Goal: Task Accomplishment & Management: Manage account settings

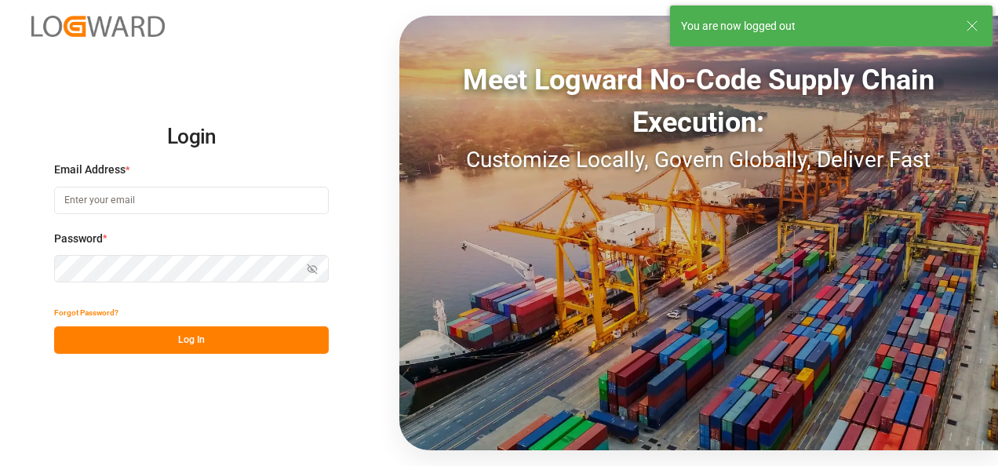
type input "[PERSON_NAME][EMAIL_ADDRESS][PERSON_NAME][DOMAIN_NAME]"
click at [209, 341] on button "Log In" at bounding box center [191, 339] width 275 height 27
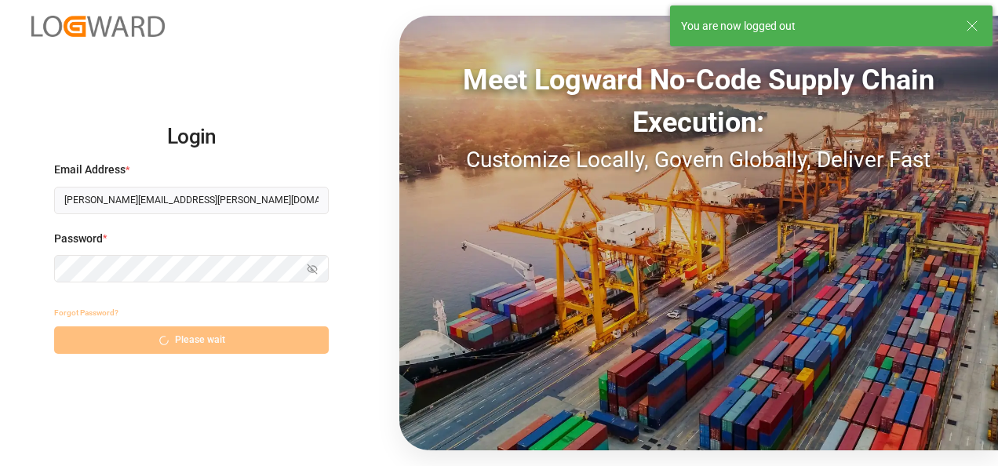
click at [166, 341] on div "Forgot Password? Please wait" at bounding box center [191, 326] width 275 height 55
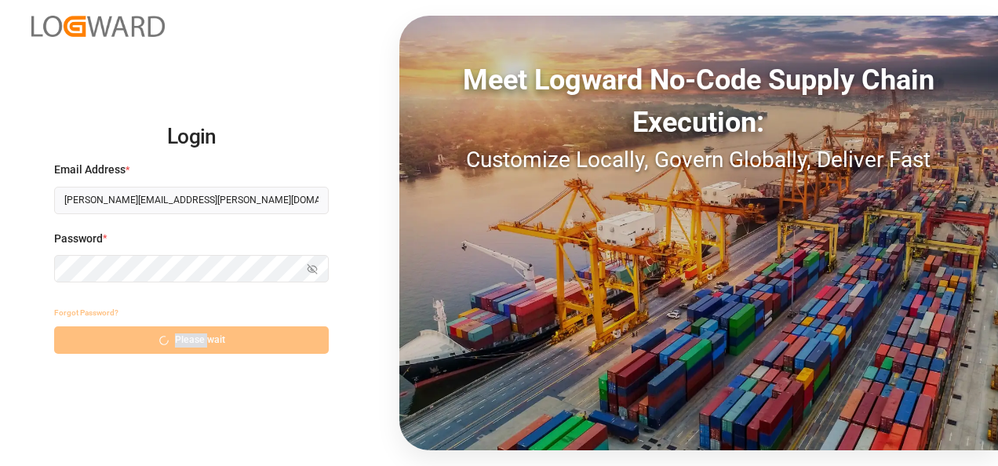
click at [166, 341] on div "Forgot Password? Please wait" at bounding box center [191, 326] width 275 height 55
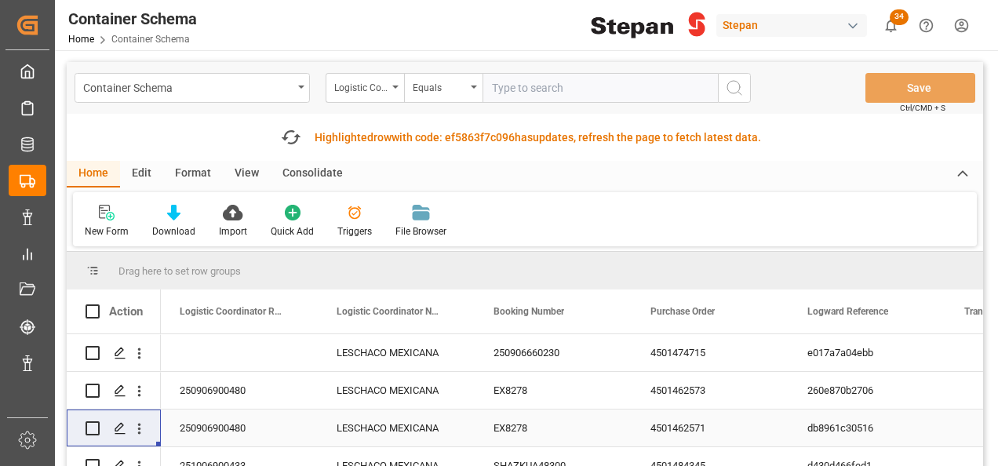
scroll to position [78, 0]
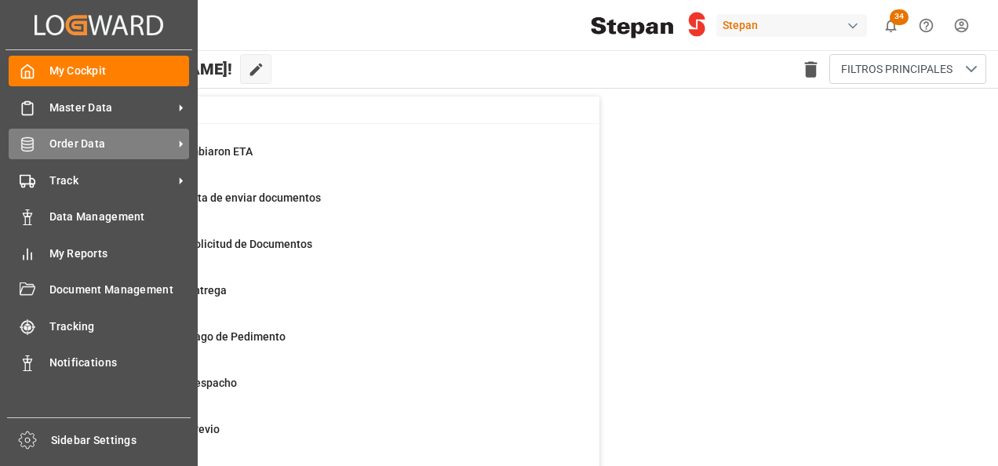
click at [89, 145] on span "Order Data" at bounding box center [111, 144] width 124 height 16
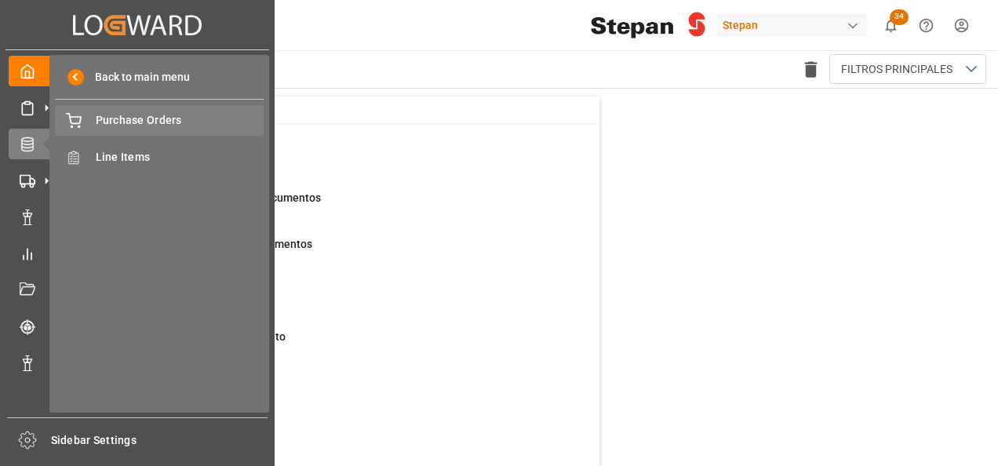
click at [135, 117] on span "Purchase Orders" at bounding box center [180, 120] width 169 height 16
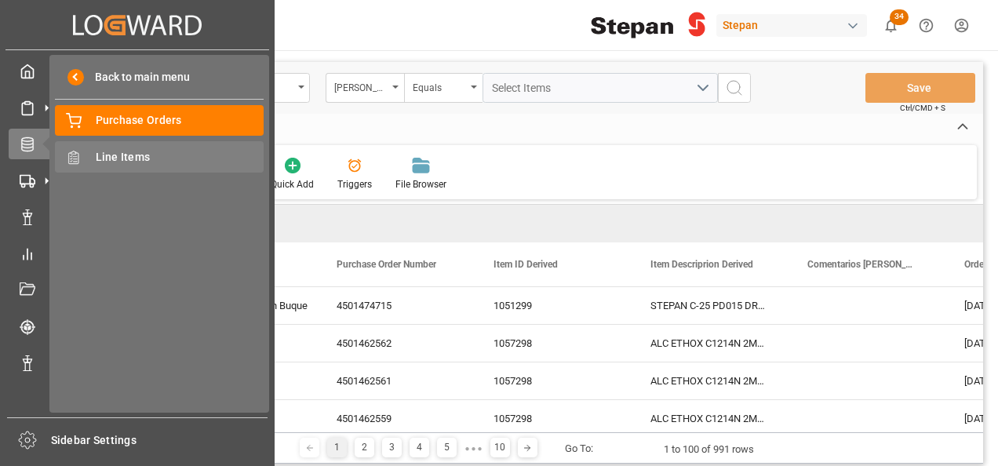
click at [122, 153] on span "Line Items" at bounding box center [180, 157] width 169 height 16
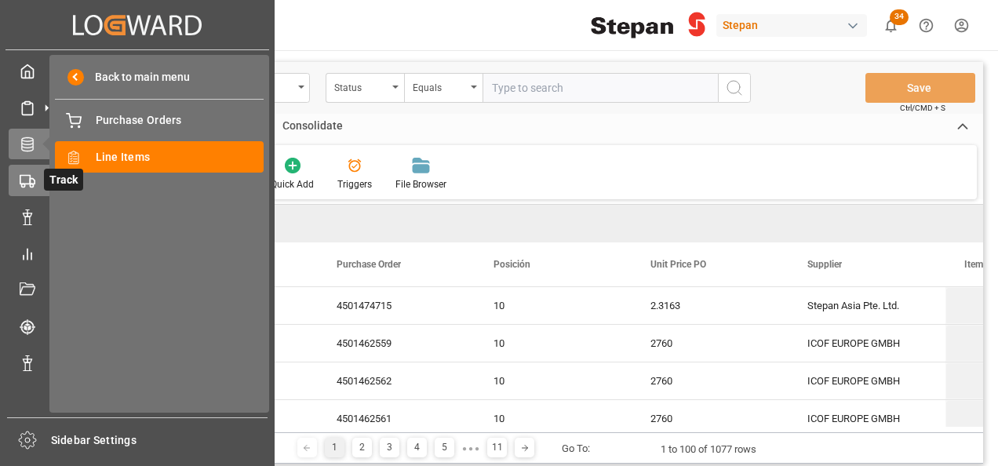
click at [34, 182] on polygon at bounding box center [32, 181] width 5 height 5
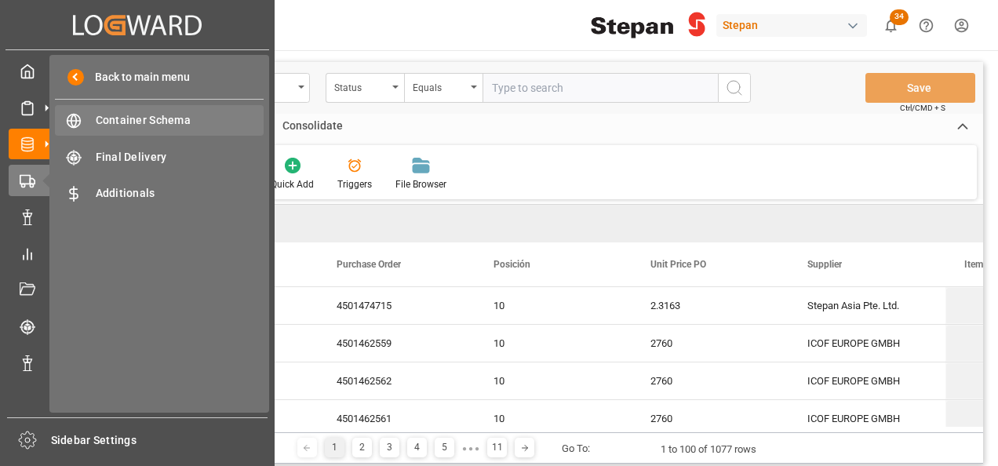
click at [111, 121] on span "Container Schema" at bounding box center [180, 120] width 169 height 16
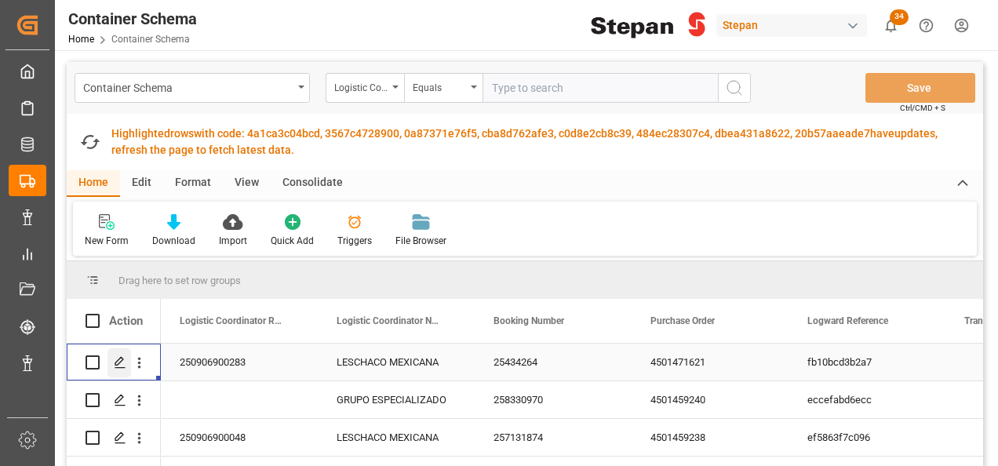
click at [124, 366] on icon "Press SPACE to select this row." at bounding box center [120, 362] width 13 height 13
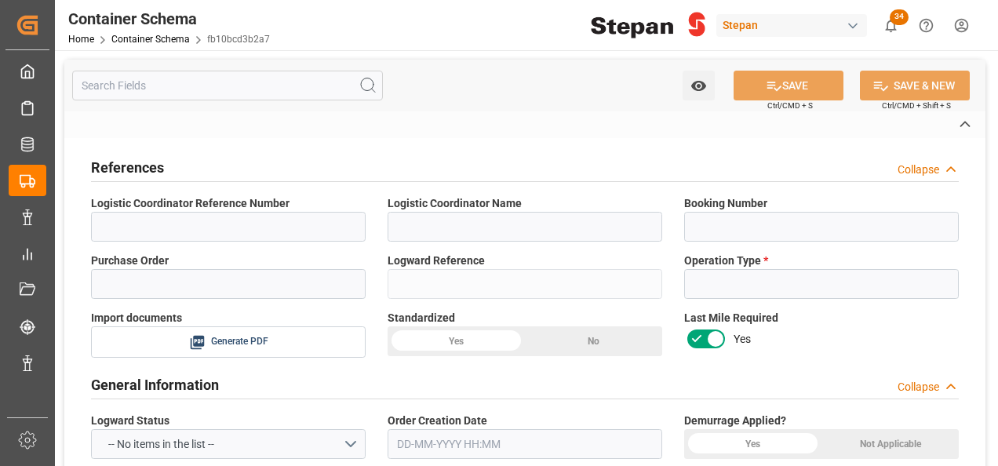
type input "250906900283"
type input "LESCHACO MEXICANA"
type input "25434264"
type input "4501471621"
type input "fb10bcd3b2a7"
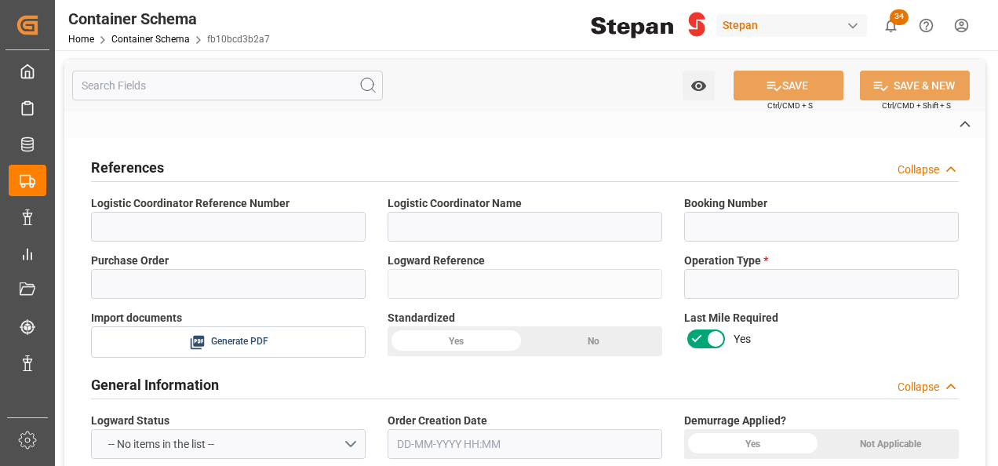
type input "Import"
type input "USD"
type input "On time"
type input "Jose Echeverria"
type input "SINARMAS CEPSA DEUTSCHLAND GMBH"
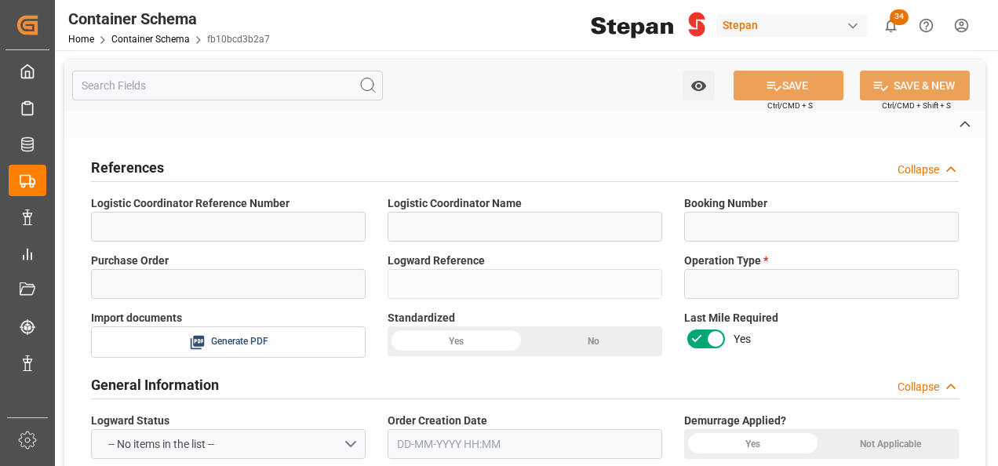
type textarea "8425524616"
type input "EUR1"
type textarea "Documents Sent"
type textarea "1057296"
type textarea "ALC ETHOX C1216N 2MX/MB PF276 z BULK (CEPSINOL® -E (MB*) 1216/2 BULK)"
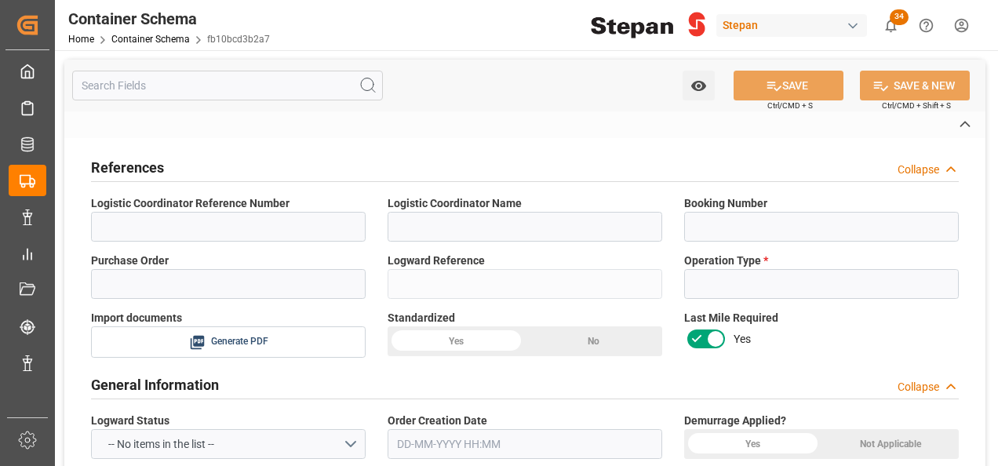
type textarea "STEPAN CDMX - ECATEPEC"
type textarea "ISOTANQUE"
type textarea "1 ISOTANQUE"
type textarea "25 43 1742 5002554"
type input "PATIO VERACRUZ - GOLMEX"
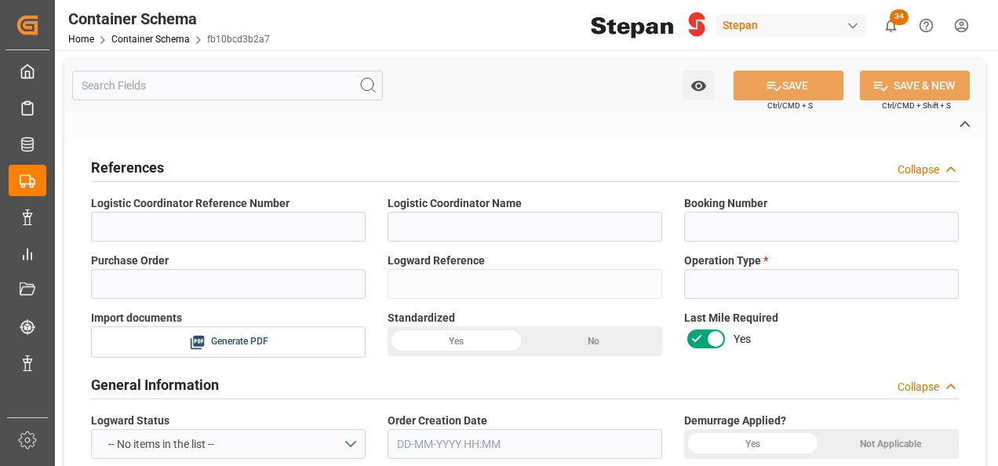
type textarea "AVE9909061M4"
type input "House"
type input "CIF"
type input "Truck"
type input "Sea Ship"
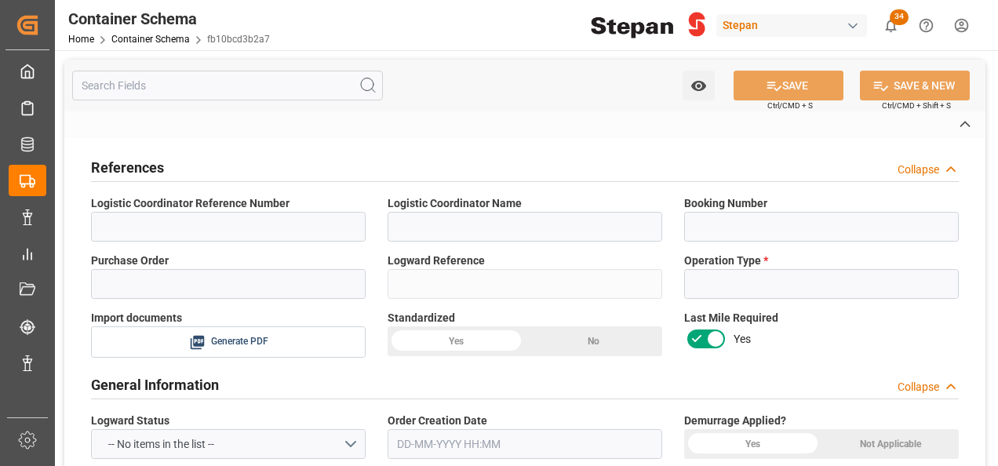
type input "Truck"
type input "ISOTANQUE"
type input "SLZU2815506"
type textarea "DEN HARTOGH"
type input "Servicios Logisticos Dylo S.A. de C.V"
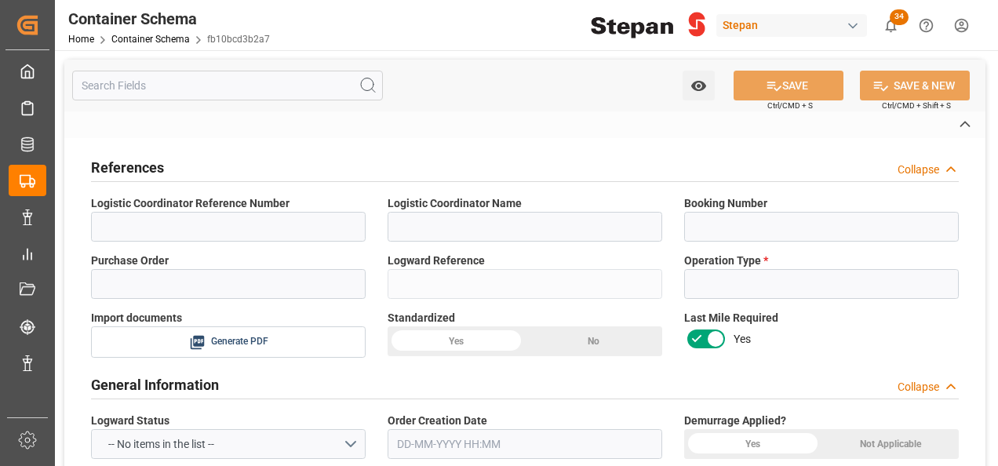
type input "HLCU"
type input "Antwerp"
type input "Veracruz"
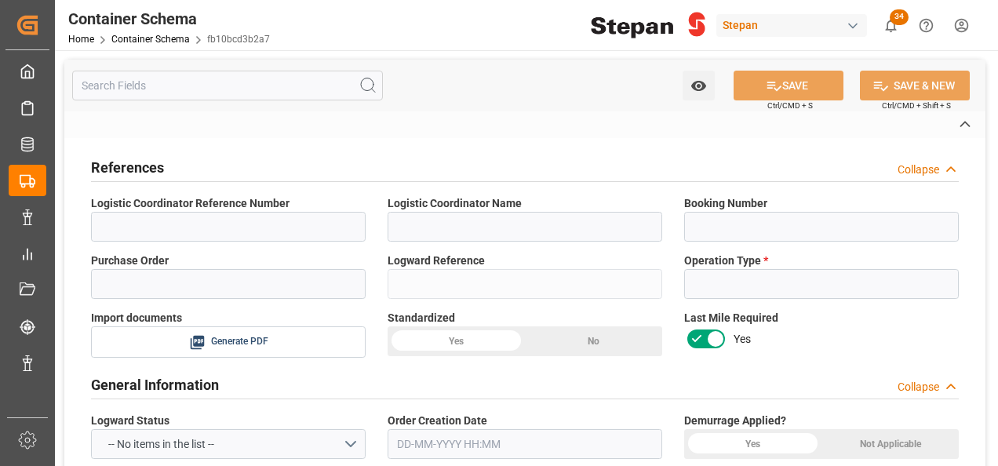
type input "SFL MAUI"
type input "533W"
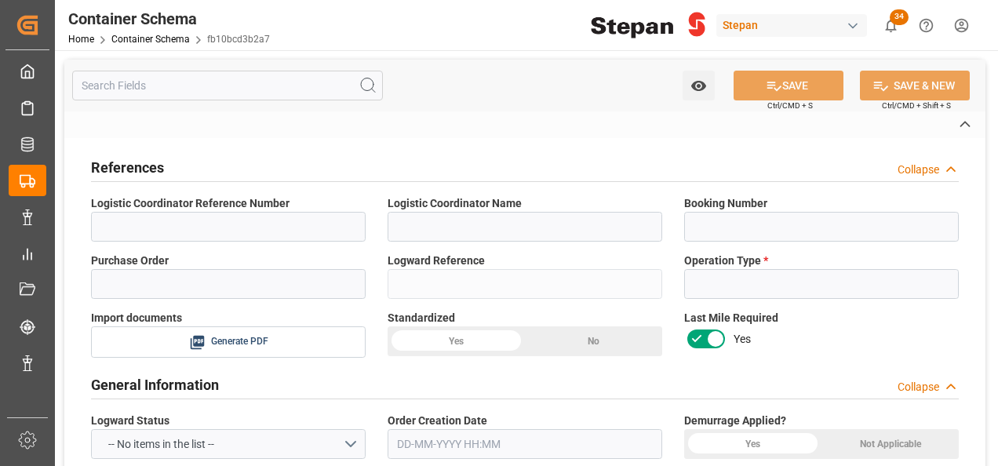
type input "533W"
type textarea "pod"
type textarea "No"
type textarea "Container is already in Final Delivery Phase."
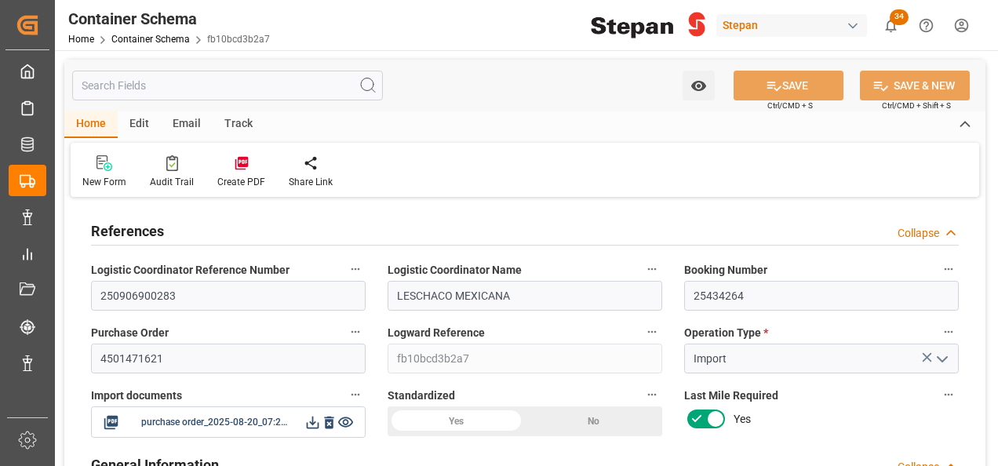
type input "21"
type input "50"
type input "1"
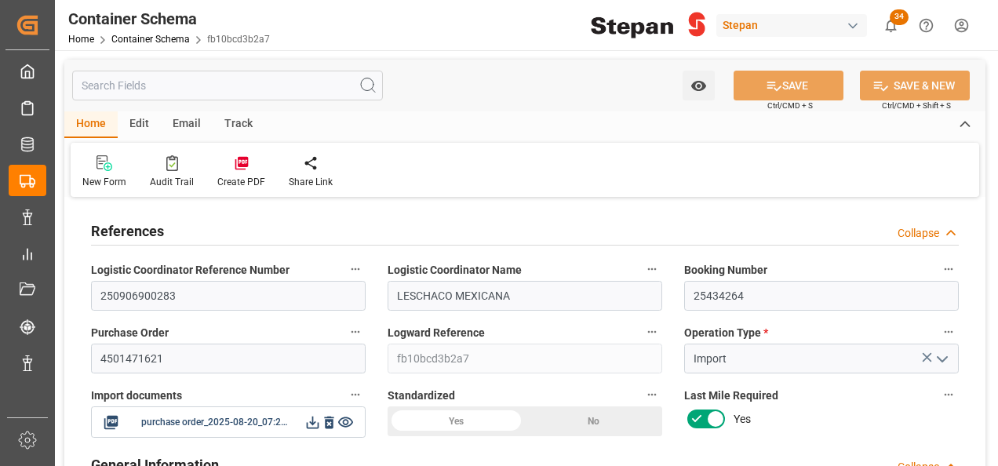
type input "1"
type input "20180"
type input "12"
type input "3"
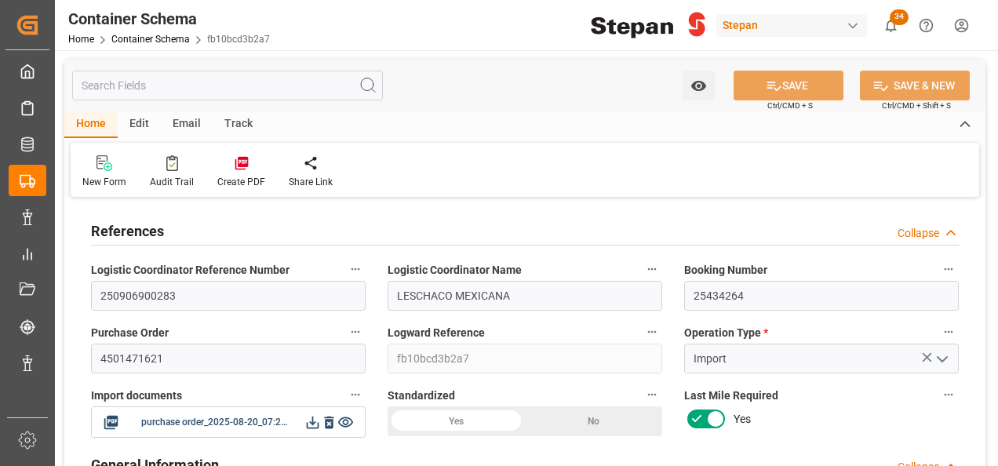
type input "Hapag Lloyd"
type input "Hapag Lloyd Aktiengesellschaft"
type input "BEANR"
type input "MXVER"
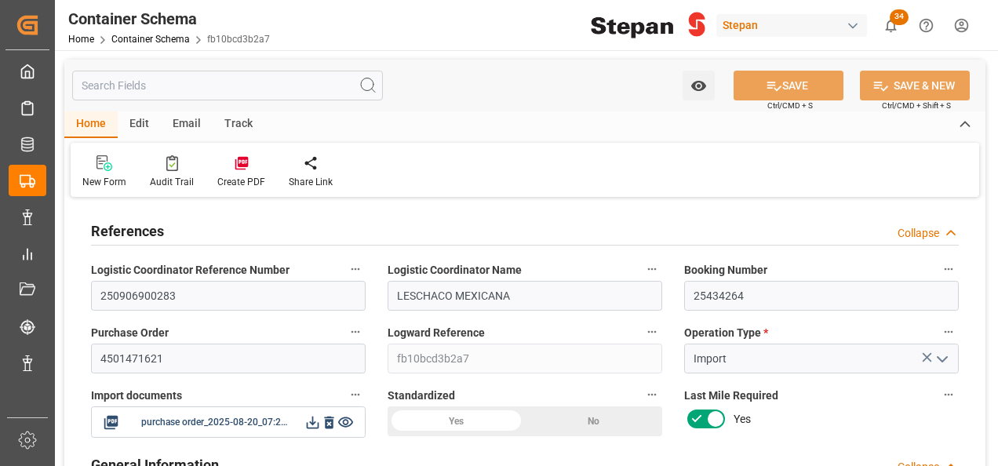
type input "MXVER"
type input "9635688"
type input "0"
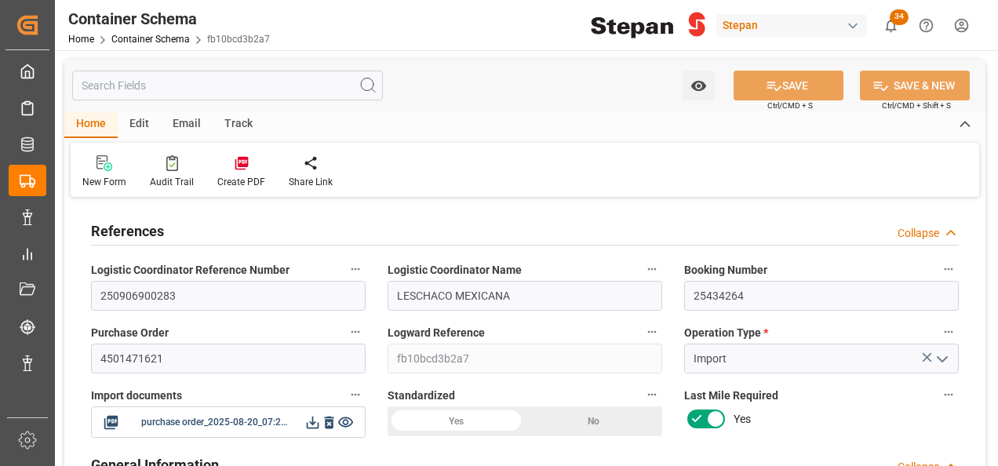
type input "19"
type input "20-08-2025 00:00"
type input "20-08-2025"
type input "15-09-2025"
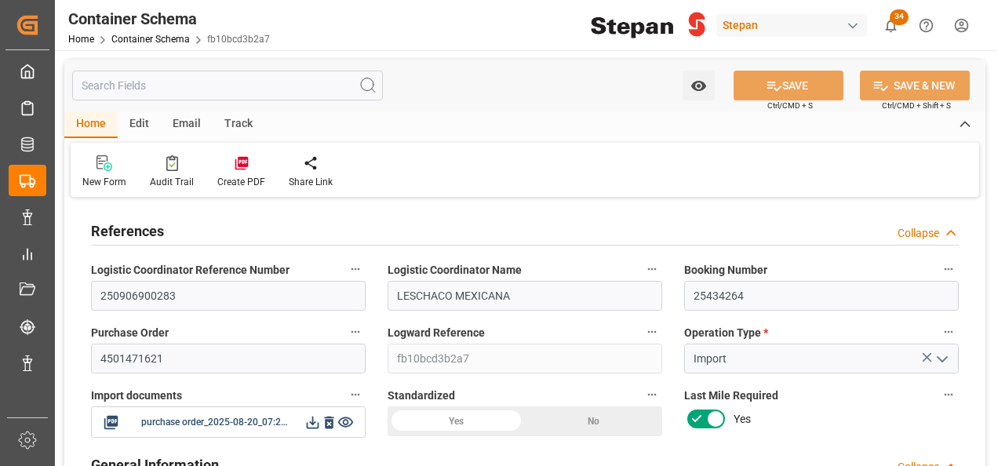
type input "20-08-2025 00:00"
type input "20-08-2025 21:54"
type input "08-09-2025 00:00"
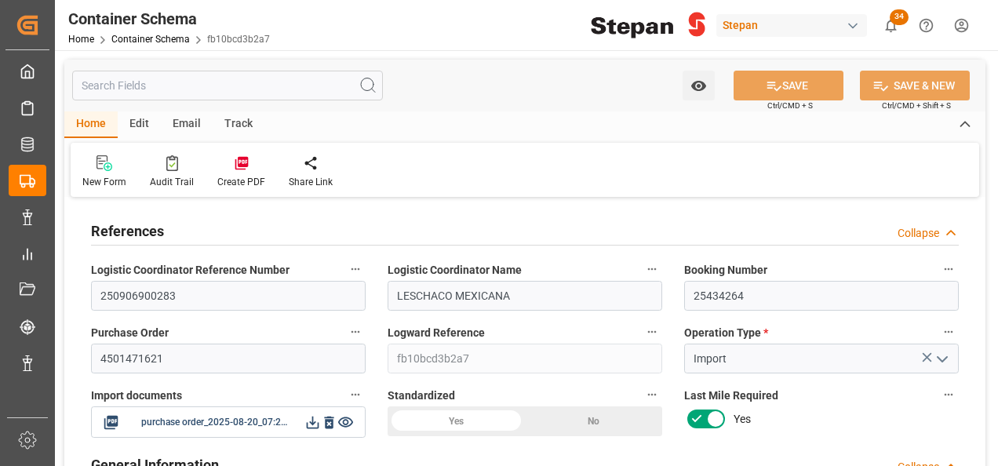
type input "08-09-2025 00:00"
type input "08-09-2025 10:09"
type input "13-09-2025 00:00"
type input "20-08-2025"
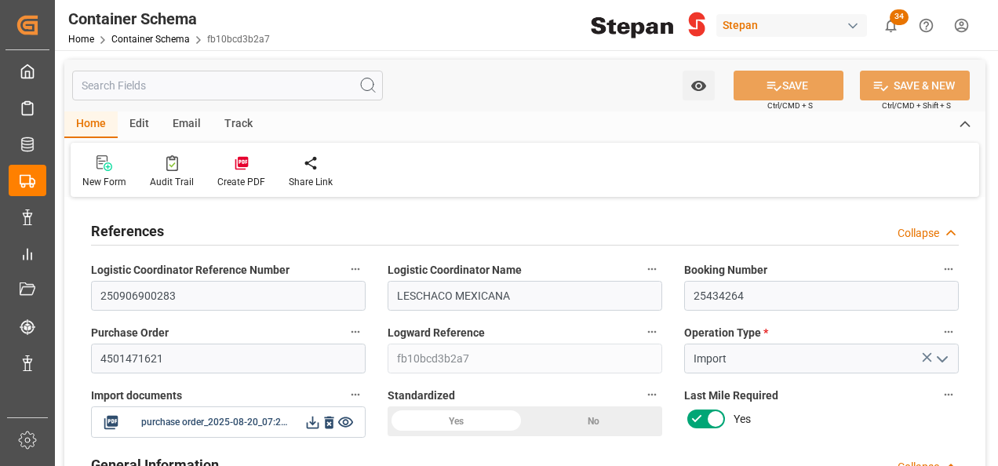
type input "30-09-2025"
type input "30-09-2025 21:03"
type input "20-08-2025 19:18"
type input "30-09-2025"
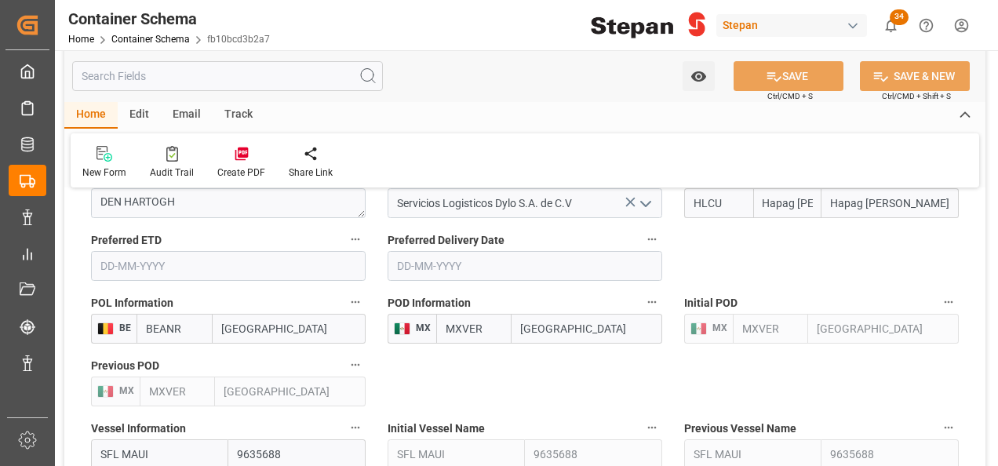
scroll to position [2197, 0]
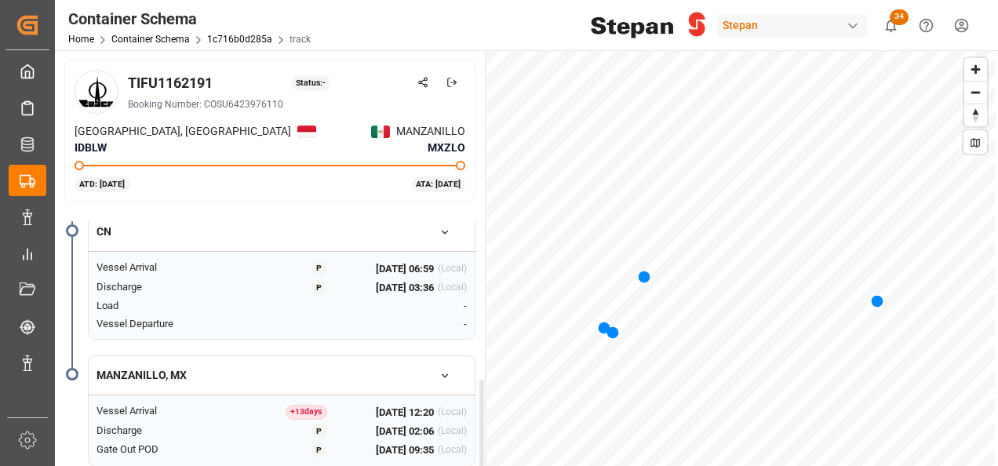
scroll to position [78, 0]
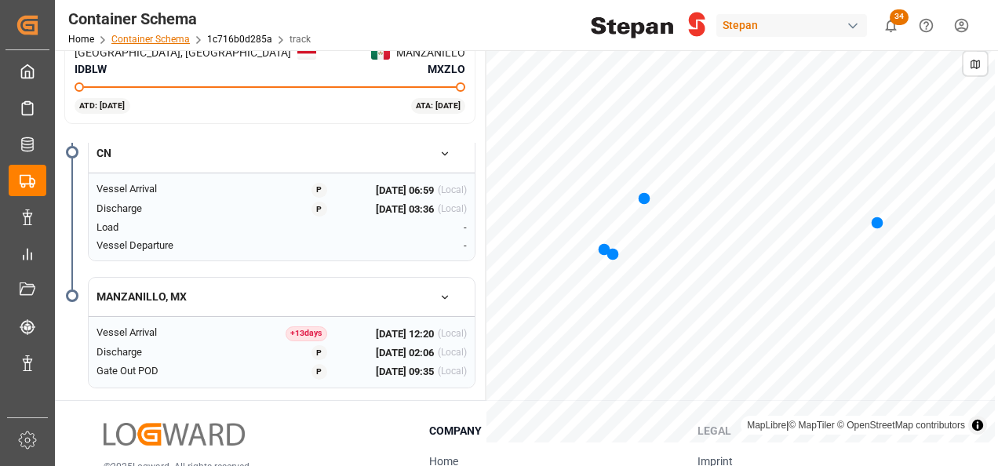
click at [151, 36] on link "Container Schema" at bounding box center [150, 39] width 78 height 11
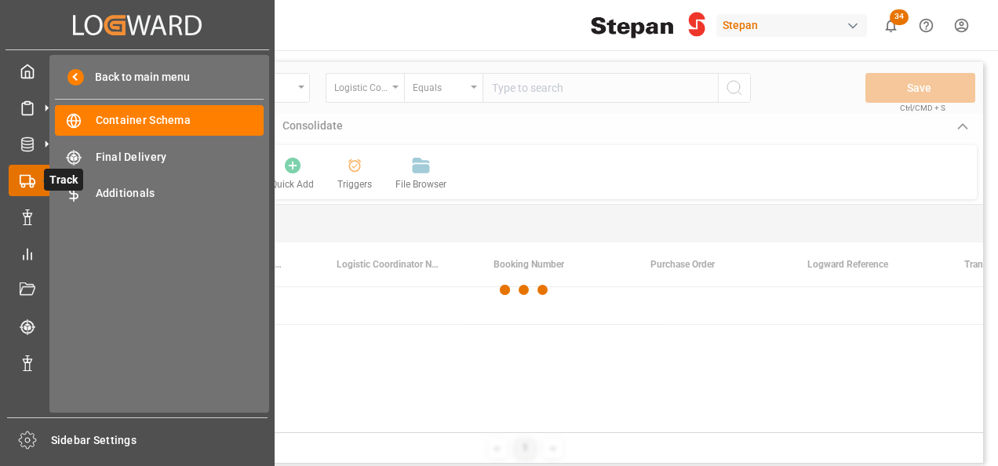
click at [31, 180] on icon at bounding box center [46, 180] width 33 height 33
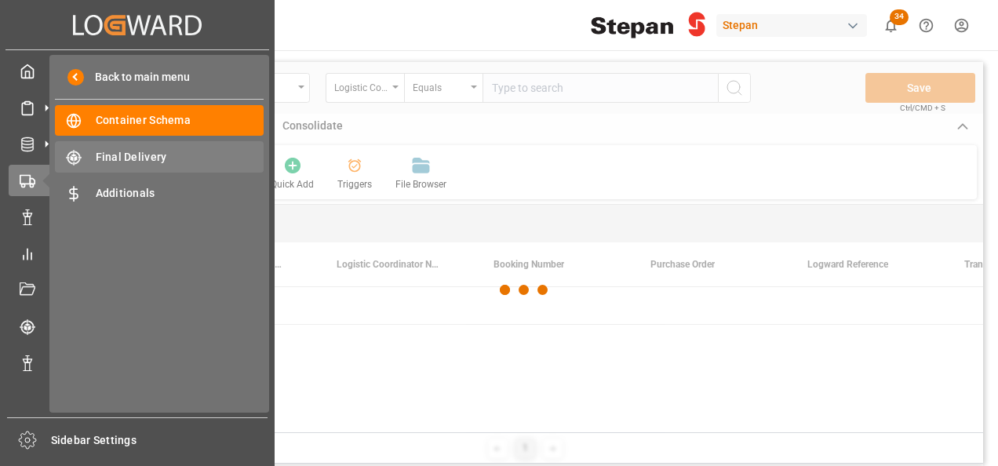
click at [154, 156] on span "Final Delivery" at bounding box center [180, 157] width 169 height 16
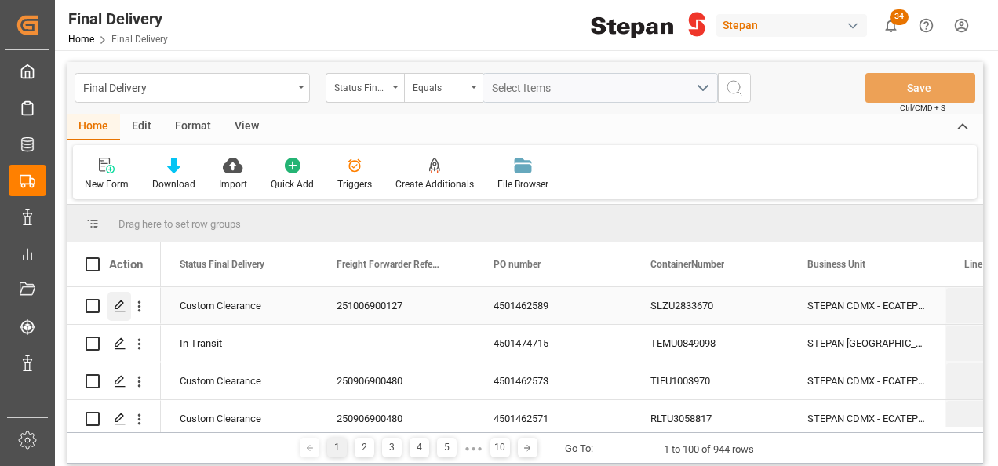
click at [116, 304] on icon "Press SPACE to select this row." at bounding box center [120, 306] width 13 height 13
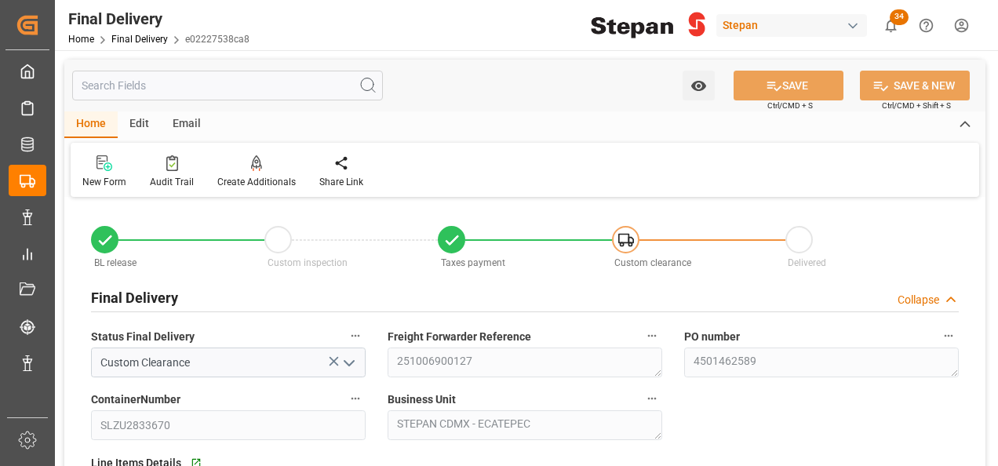
type input "24-09-2025"
type input "25-09-2025"
type input "30-09-2025"
type input "01-10-2025"
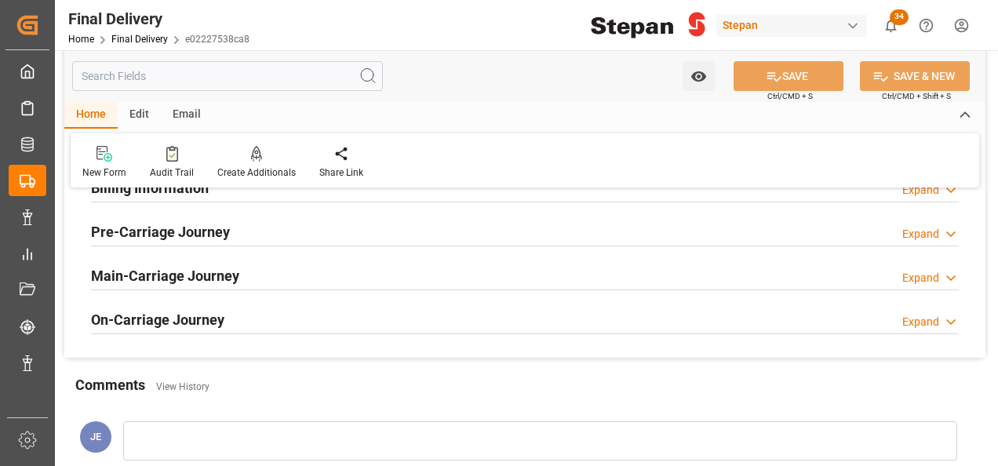
scroll to position [549, 0]
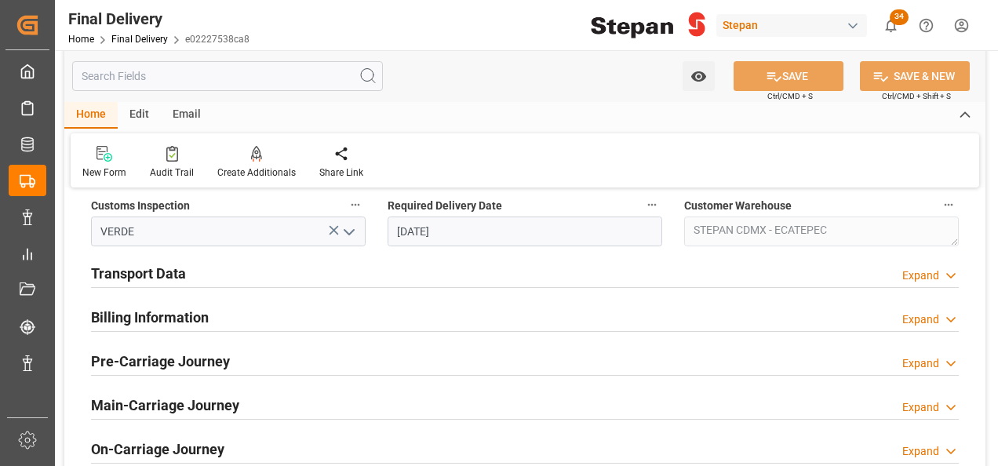
click at [139, 269] on h2 "Transport Data" at bounding box center [138, 273] width 95 height 21
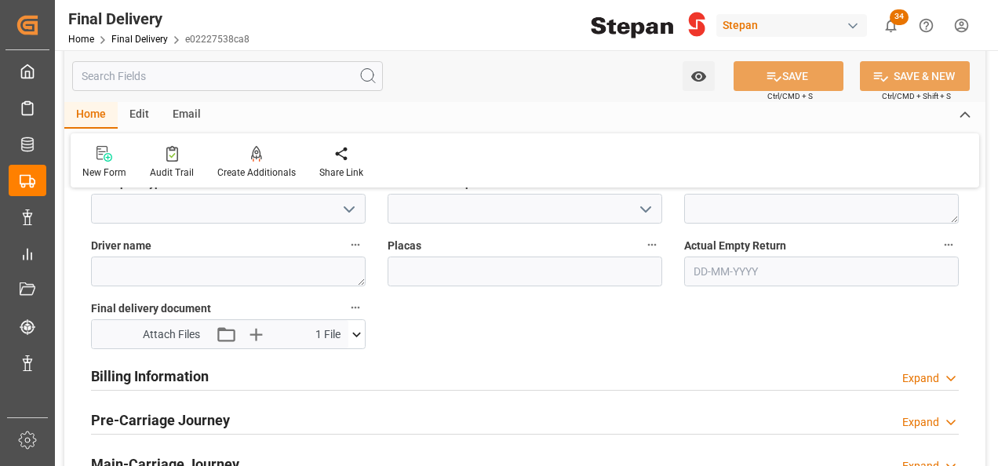
scroll to position [785, 0]
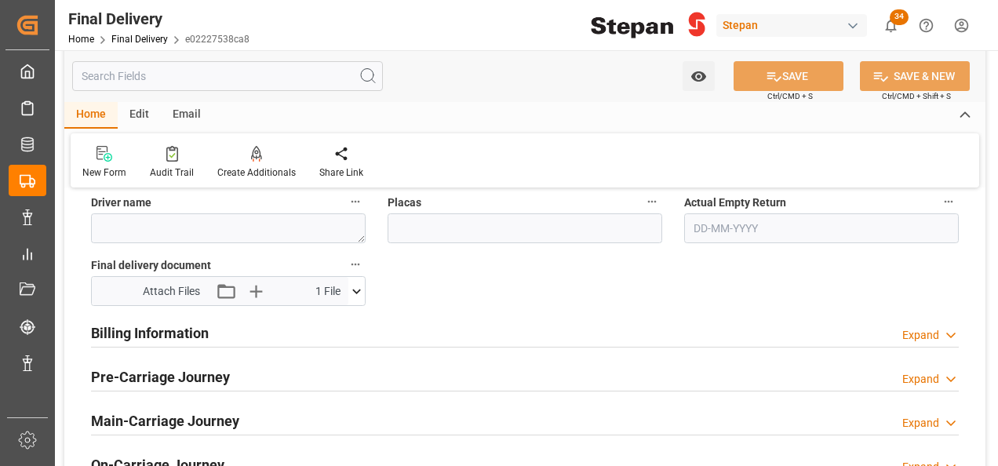
click at [173, 328] on h2 "Billing Information" at bounding box center [150, 333] width 118 height 21
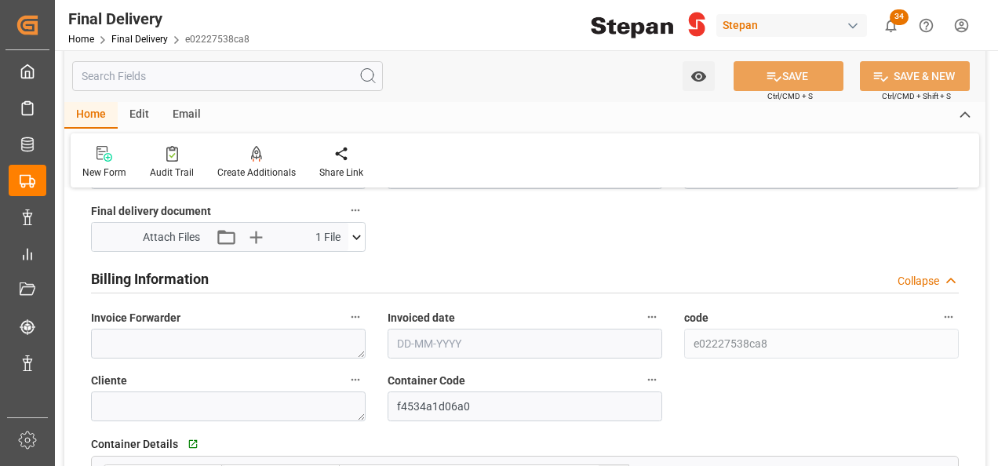
scroll to position [863, 0]
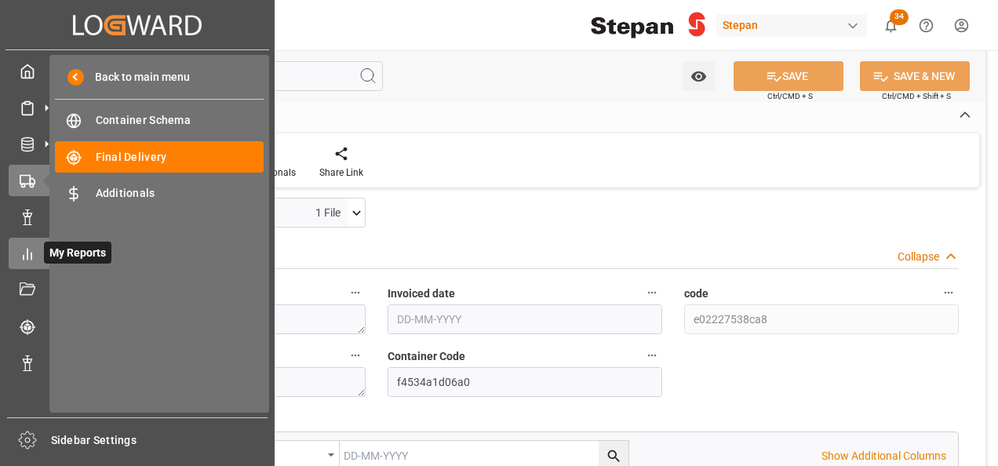
click at [28, 251] on icon at bounding box center [28, 254] width 16 height 16
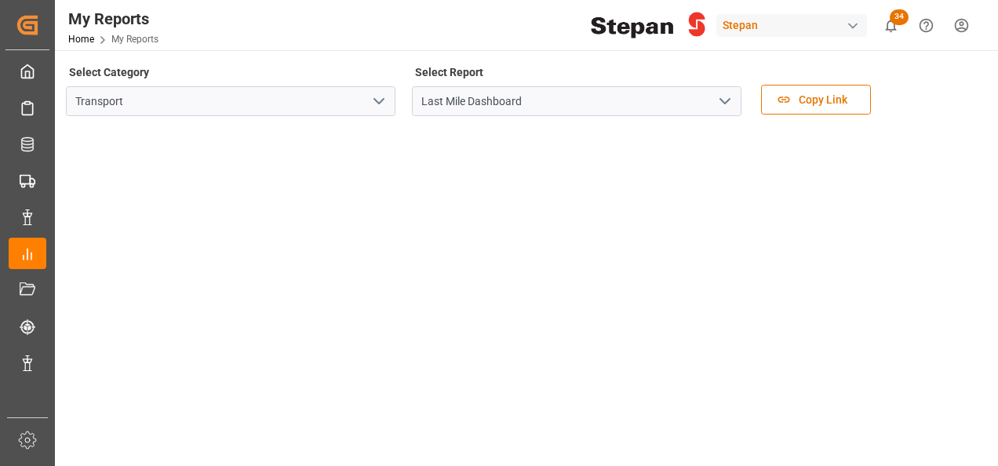
click at [720, 100] on icon "open menu" at bounding box center [725, 101] width 19 height 19
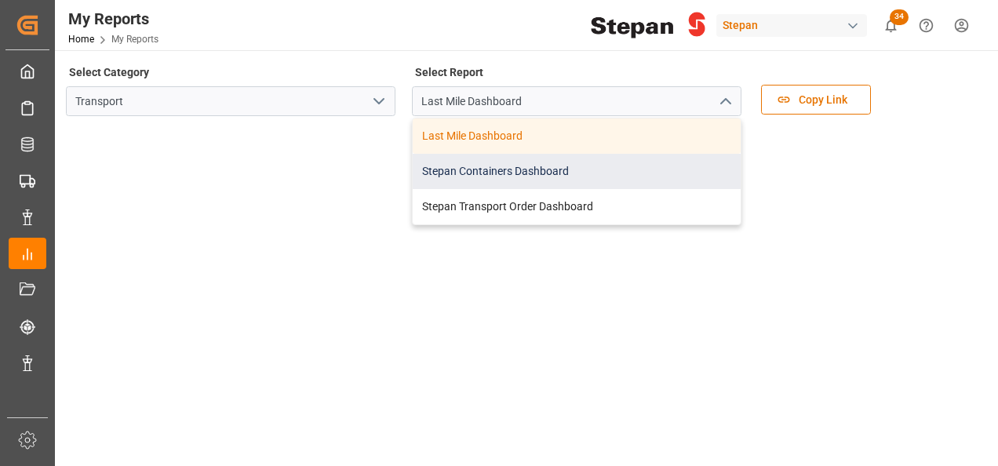
click at [490, 171] on div "Stepan Containers Dashboard" at bounding box center [577, 171] width 328 height 35
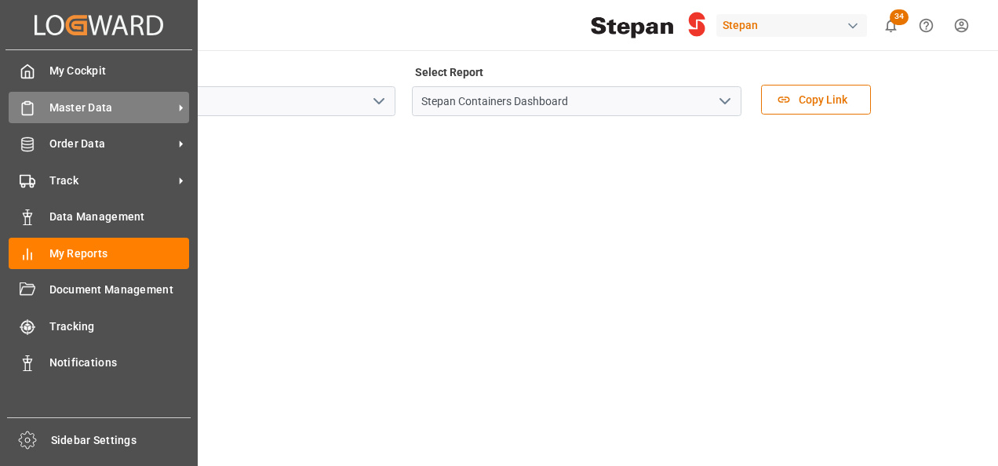
click at [118, 110] on span "Master Data" at bounding box center [111, 108] width 124 height 16
